Goal: Task Accomplishment & Management: Use online tool/utility

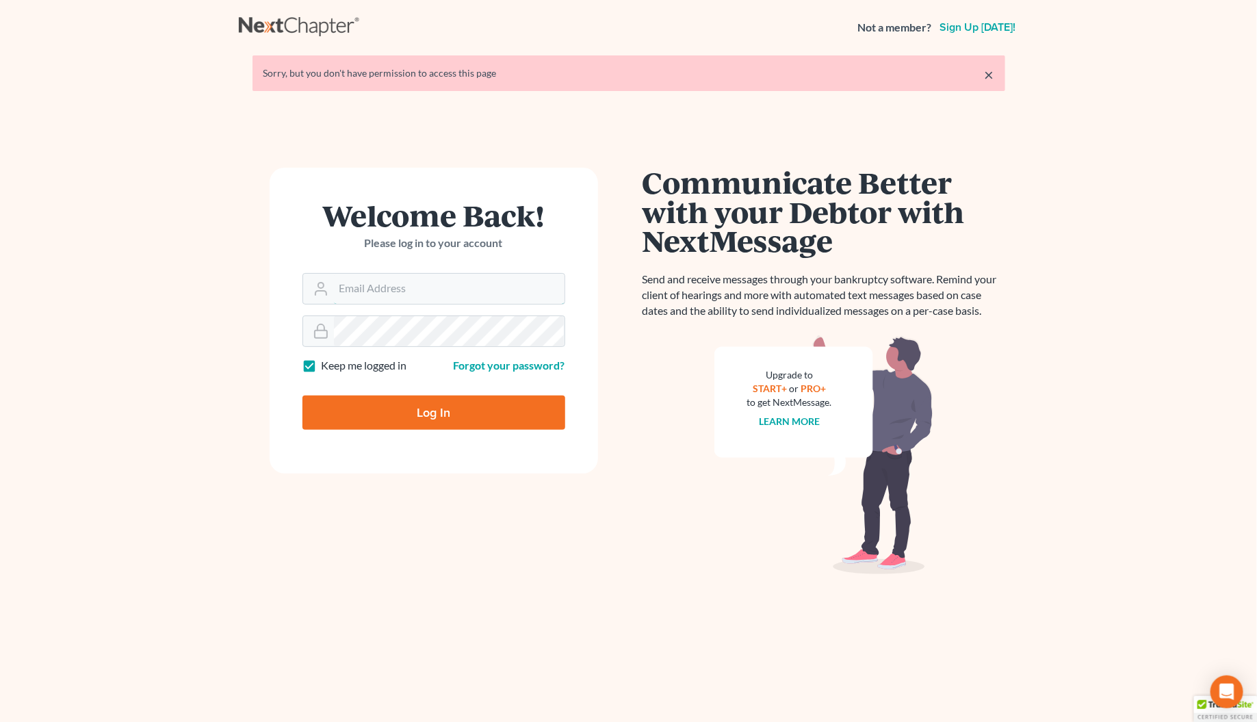
type input "andrea@kootenaibankruptcy.com"
click at [436, 406] on input "Log In" at bounding box center [433, 412] width 263 height 34
type input "Thinking..."
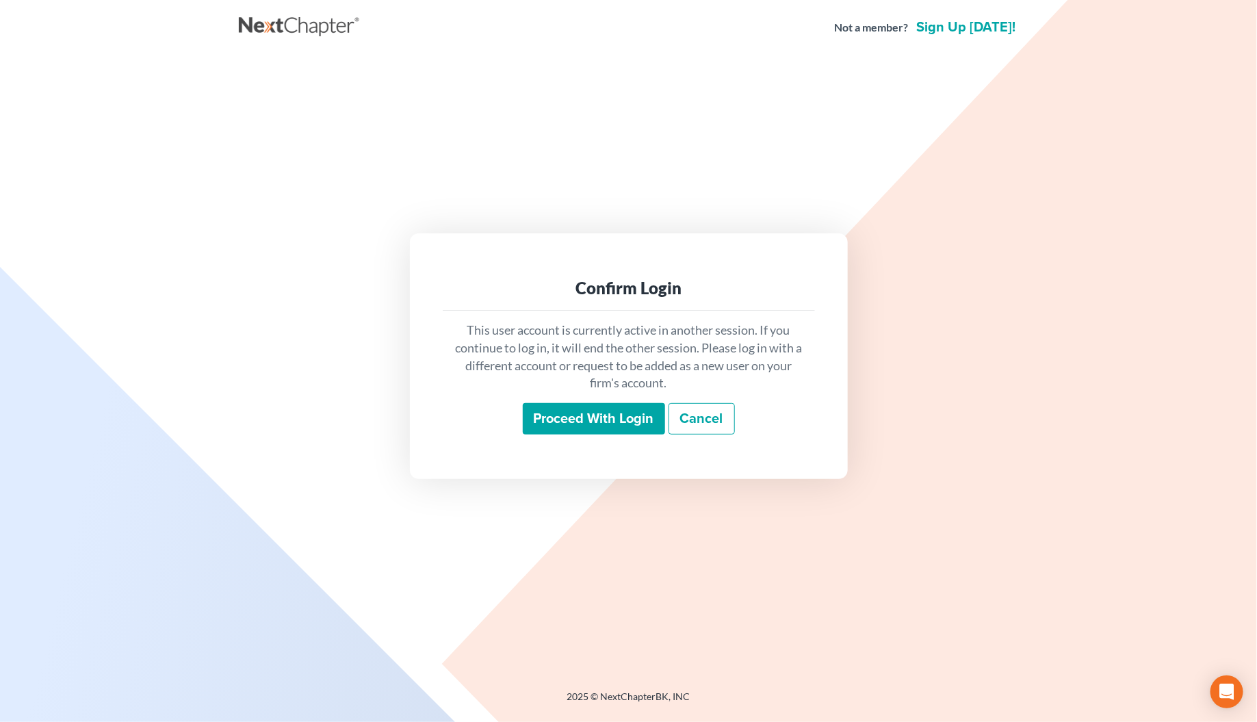
click at [577, 424] on input "Proceed with login" at bounding box center [594, 418] width 142 height 31
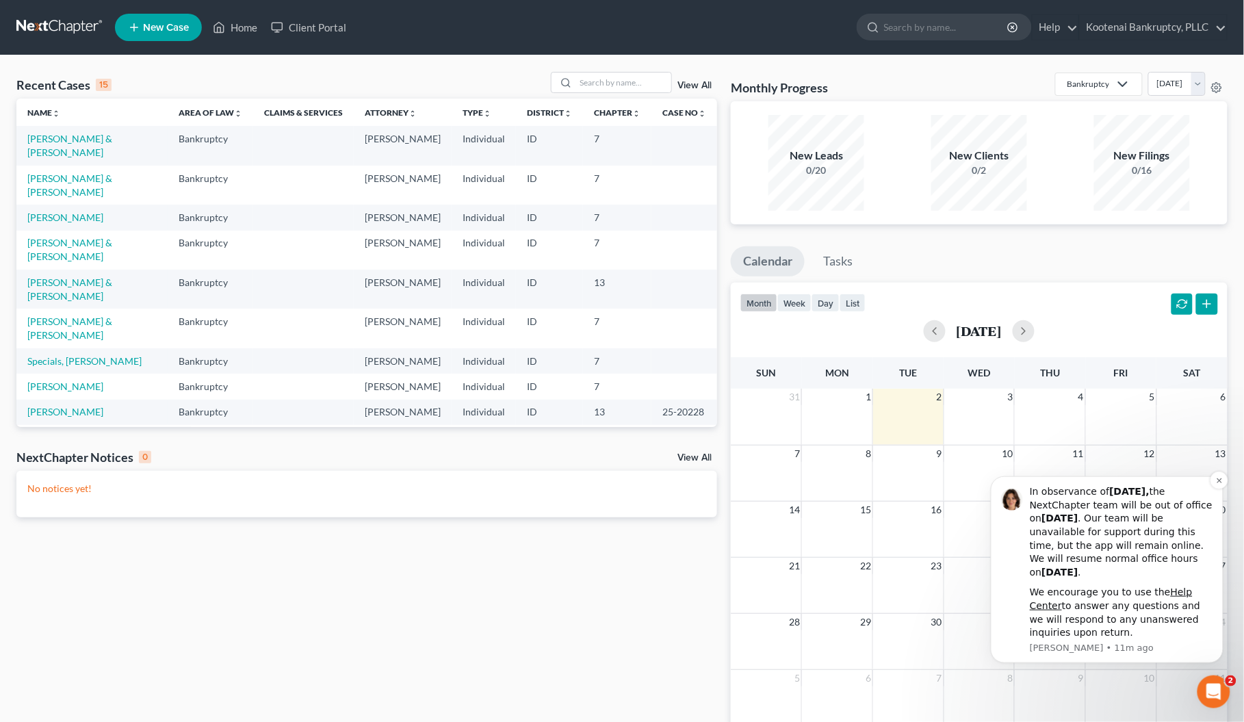
scroll to position [68, 0]
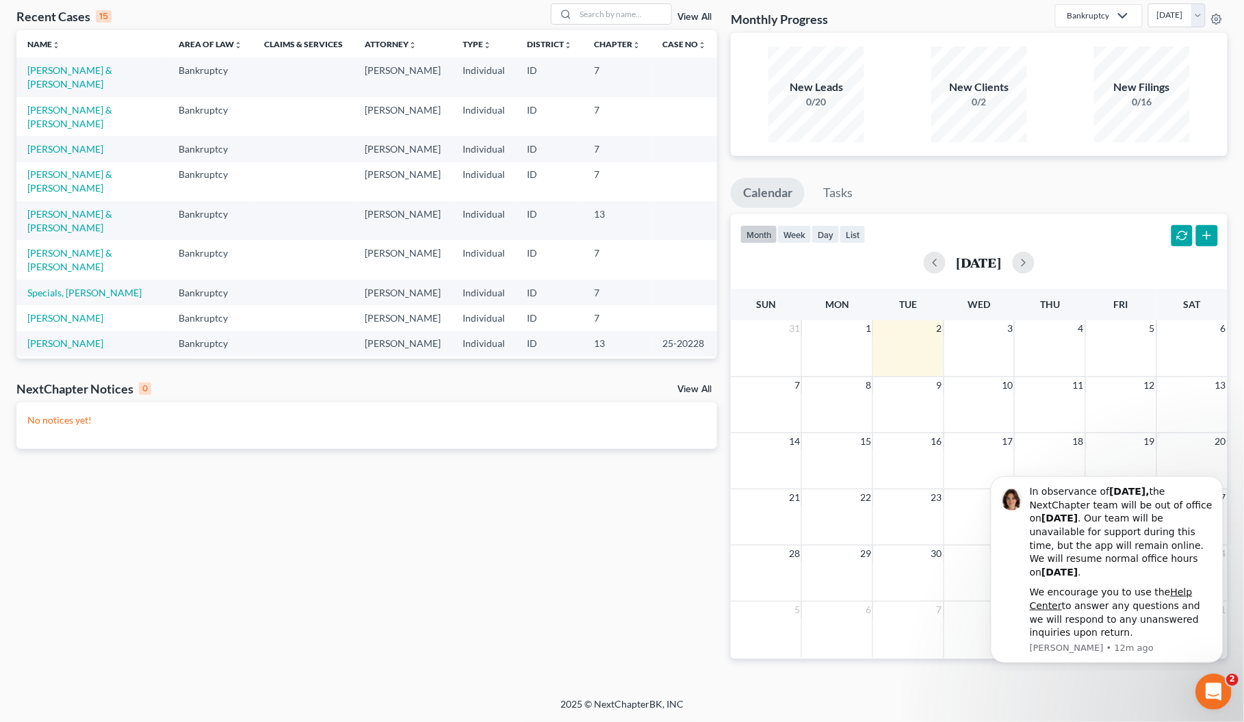
click at [1225, 683] on div "Open Intercom Messenger" at bounding box center [1210, 689] width 45 height 45
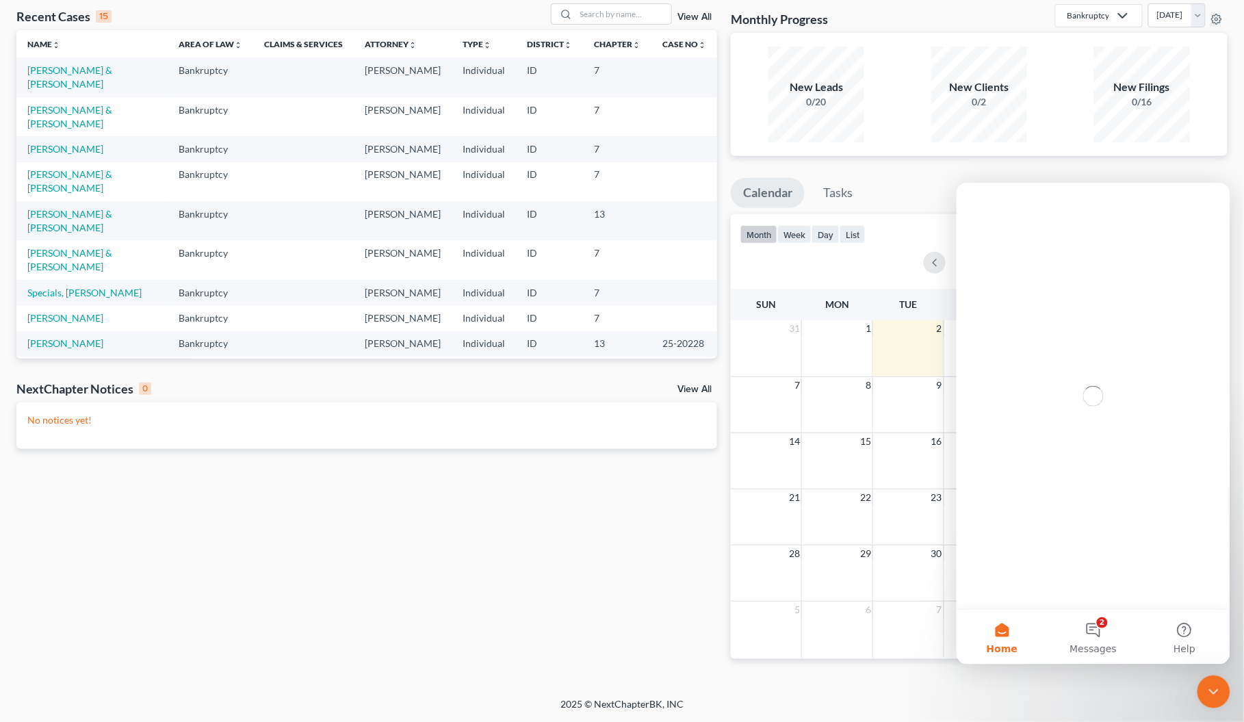
scroll to position [0, 0]
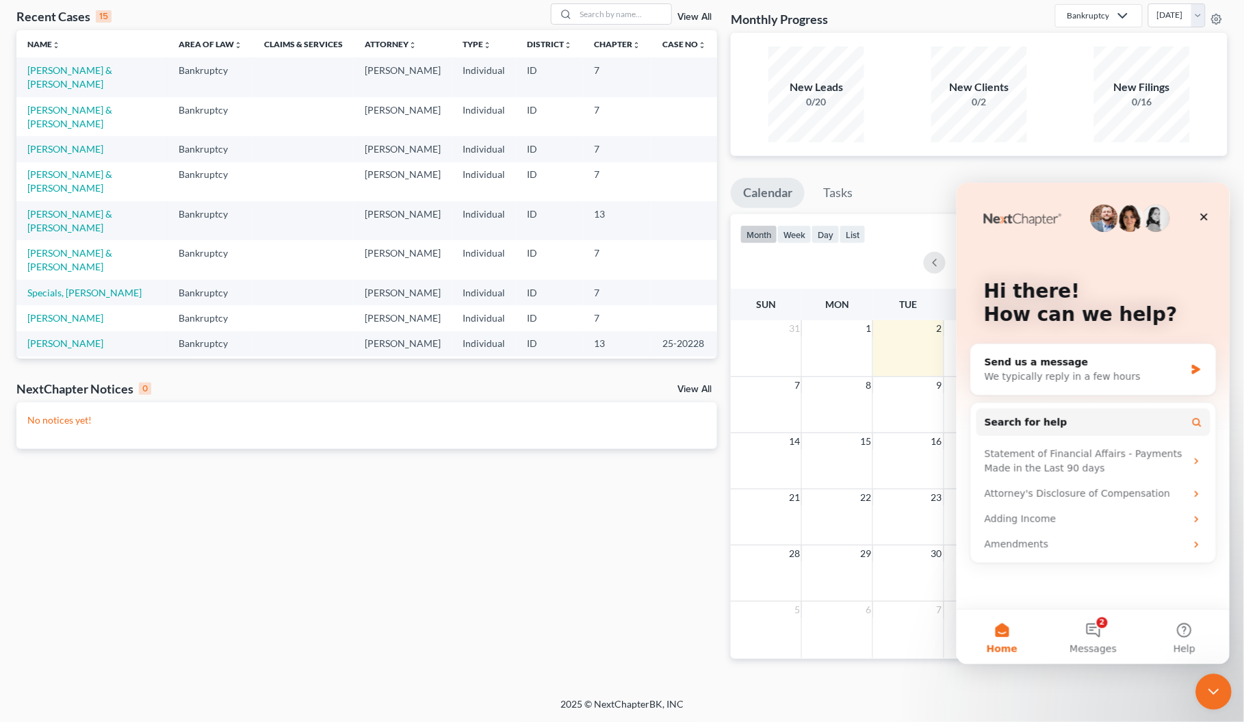
click at [1201, 685] on div "Close Intercom Messenger" at bounding box center [1210, 689] width 33 height 33
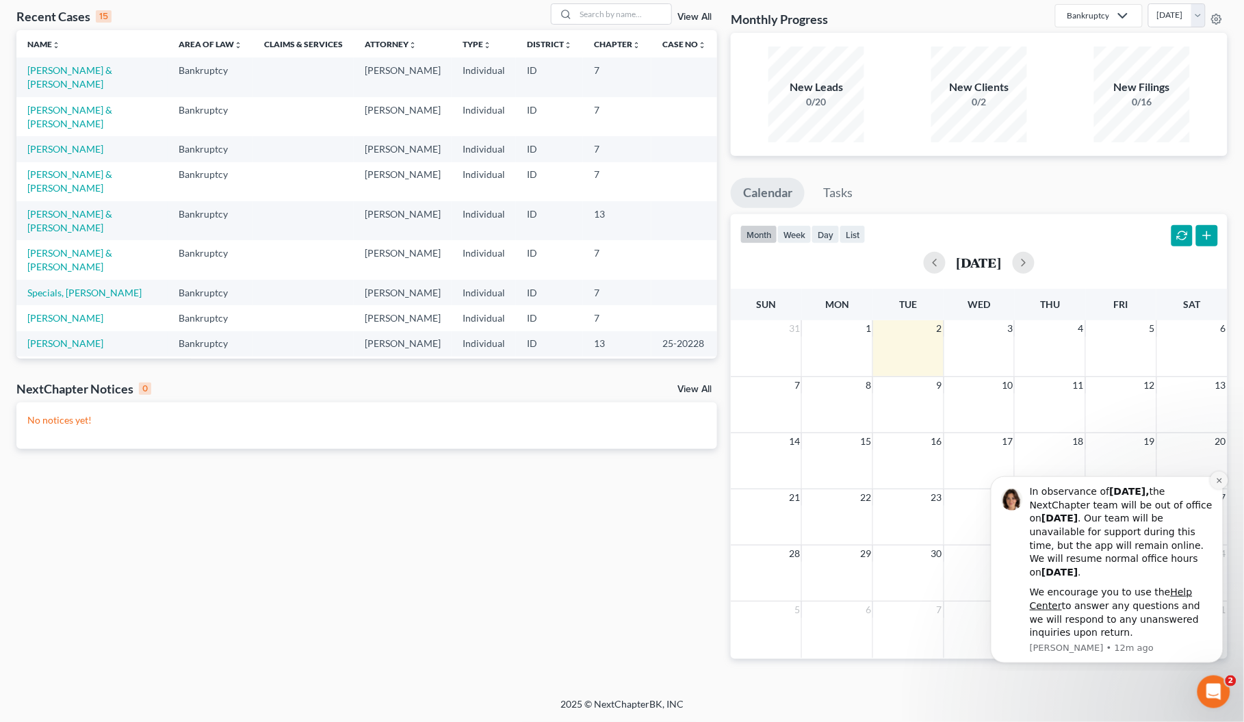
click at [1216, 479] on icon "Dismiss notification" at bounding box center [1219, 480] width 8 height 8
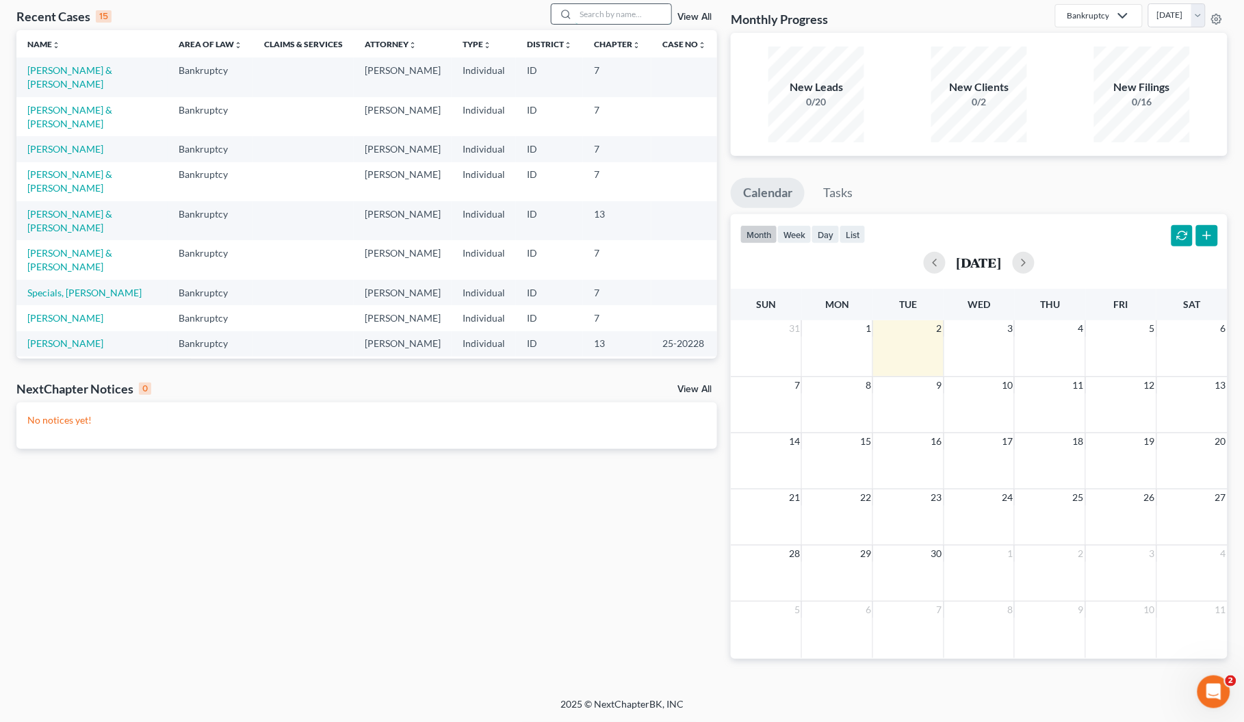
click at [583, 17] on input "search" at bounding box center [623, 14] width 96 height 20
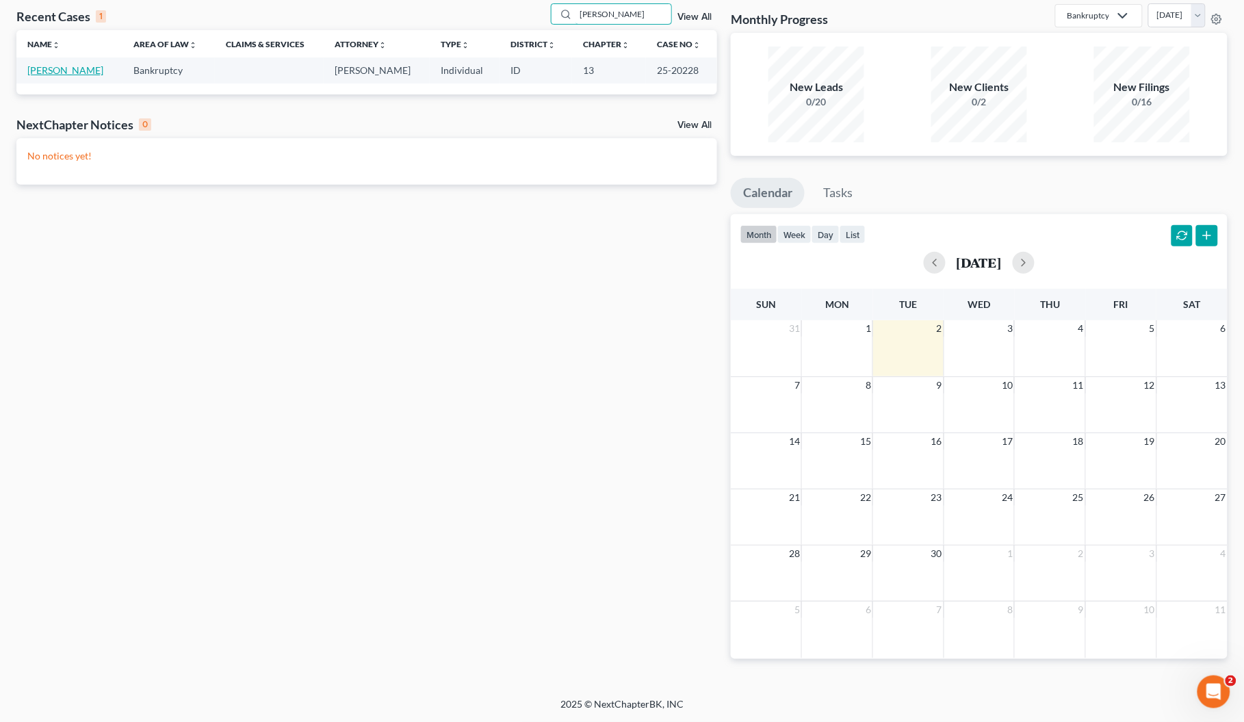
type input "[PERSON_NAME]"
click at [59, 69] on link "[PERSON_NAME]" at bounding box center [65, 70] width 76 height 12
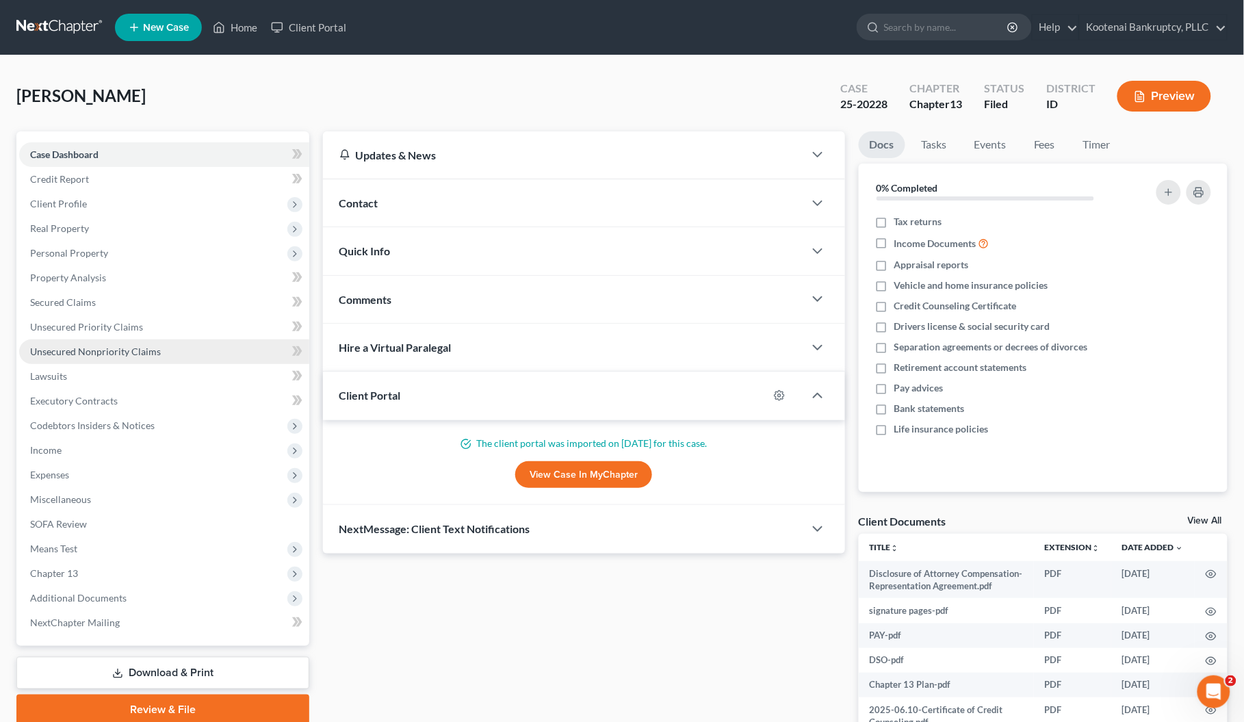
click at [96, 341] on link "Unsecured Nonpriority Claims" at bounding box center [164, 351] width 290 height 25
